Goal: Information Seeking & Learning: Learn about a topic

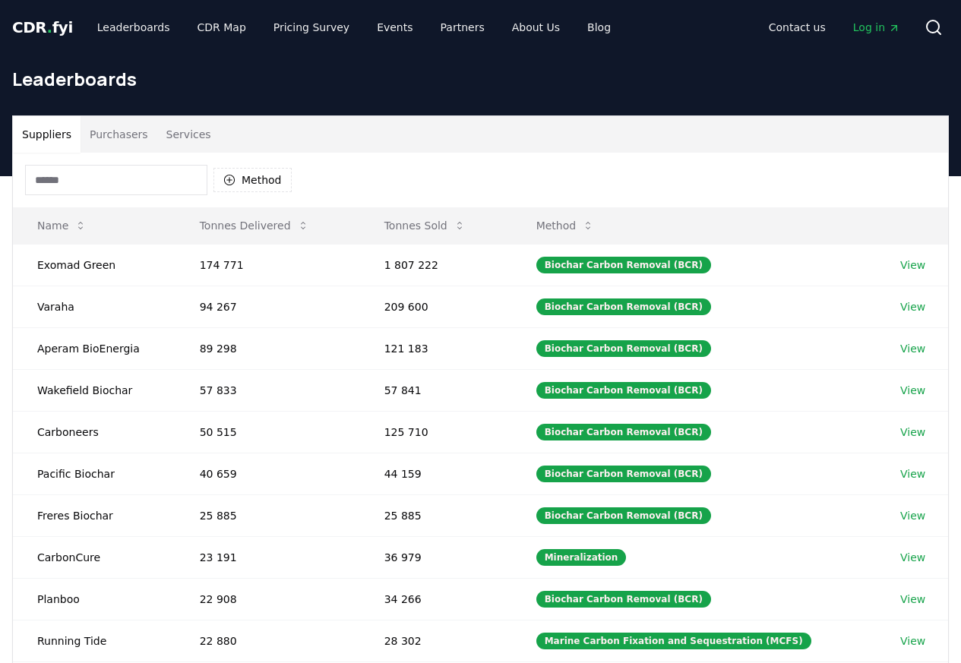
click at [103, 137] on button "Purchasers" at bounding box center [119, 134] width 77 height 36
